Goal: Information Seeking & Learning: Learn about a topic

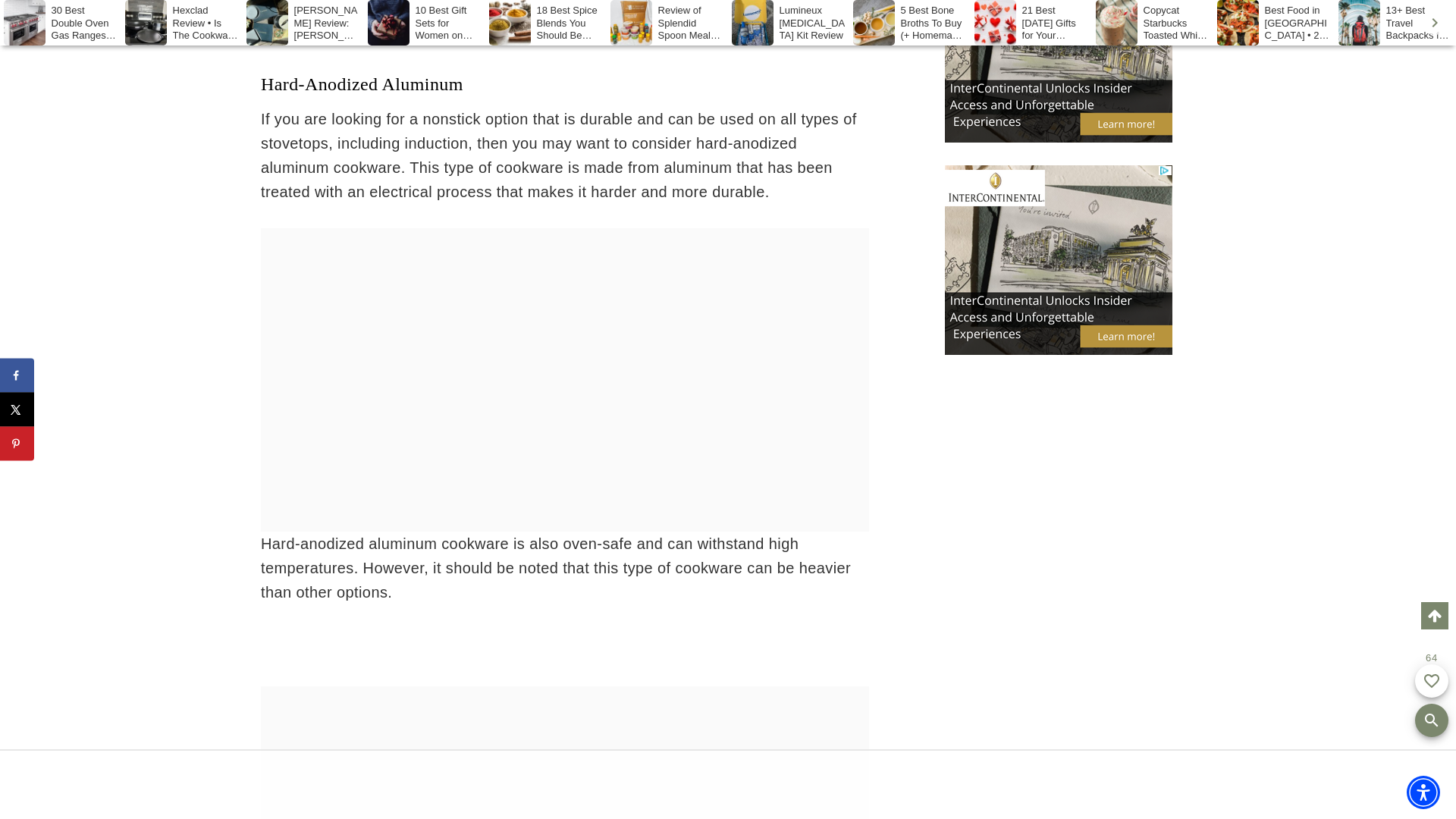
scroll to position [9825, 0]
